Goal: Task Accomplishment & Management: Manage account settings

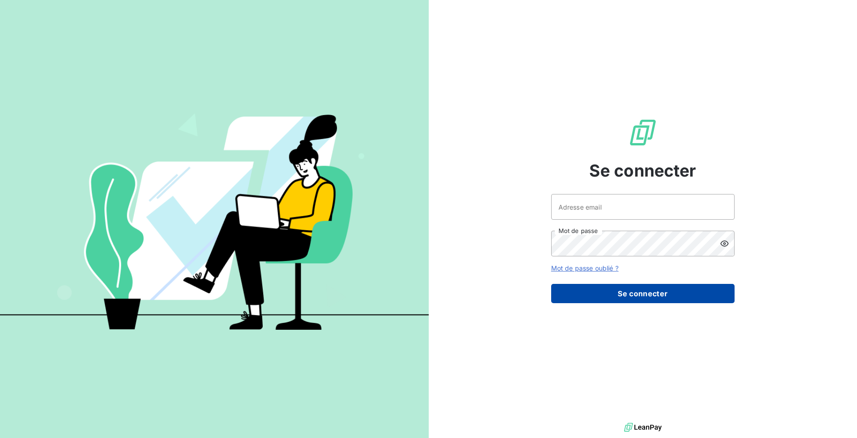
click at [652, 295] on button "Se connecter" at bounding box center [642, 293] width 183 height 19
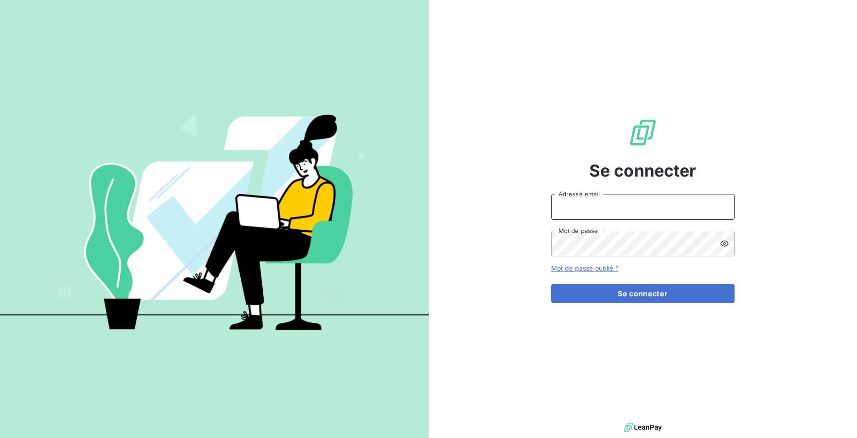
click at [597, 201] on input "Adresse email" at bounding box center [642, 207] width 183 height 26
type input "ec"
